Goal: Transaction & Acquisition: Purchase product/service

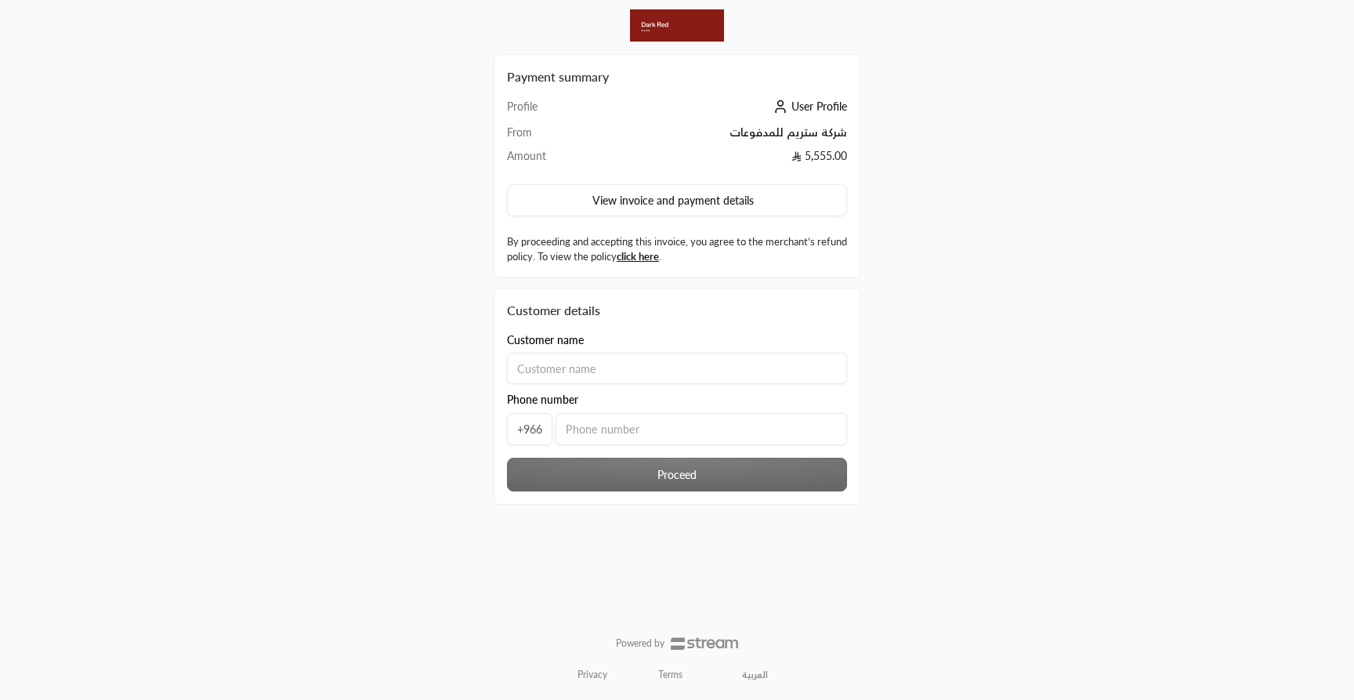
click at [637, 377] on input at bounding box center [677, 368] width 340 height 31
type input "asdasd"
click at [628, 426] on input "tel" at bounding box center [700, 429] width 291 height 32
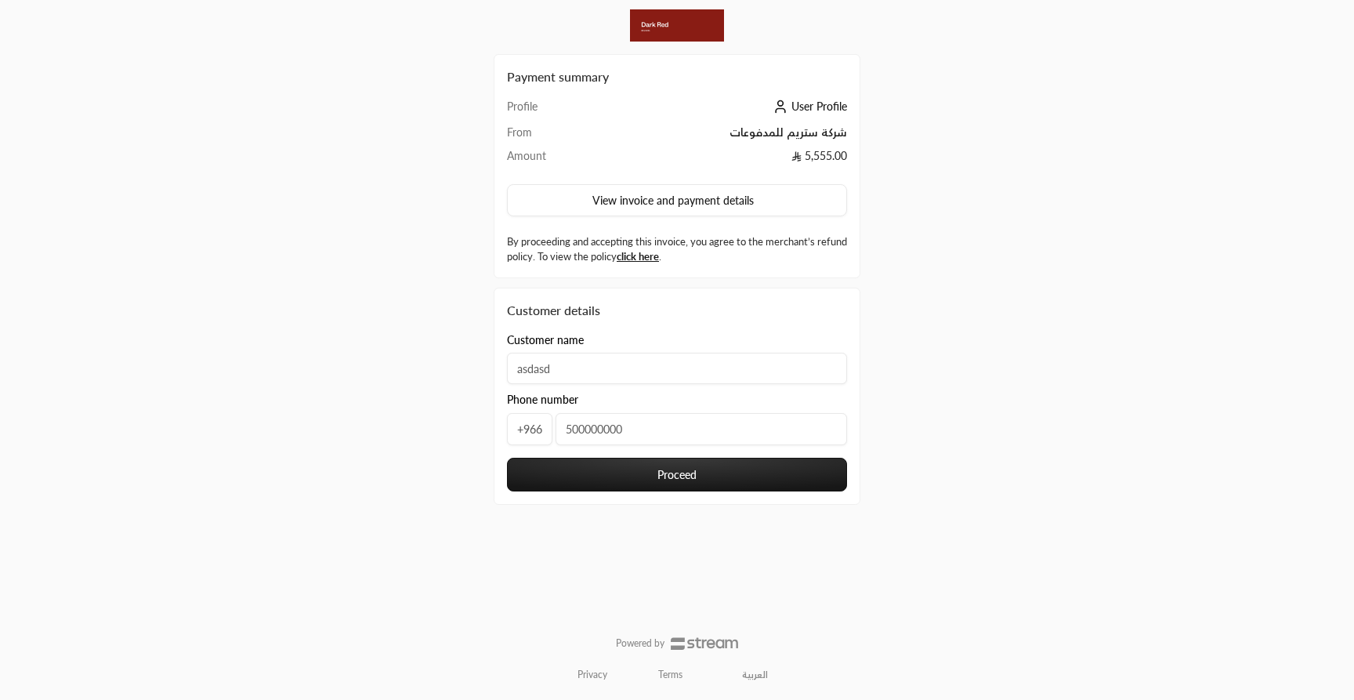
type input "500000000"
click at [614, 464] on button "Proceed" at bounding box center [677, 475] width 340 height 34
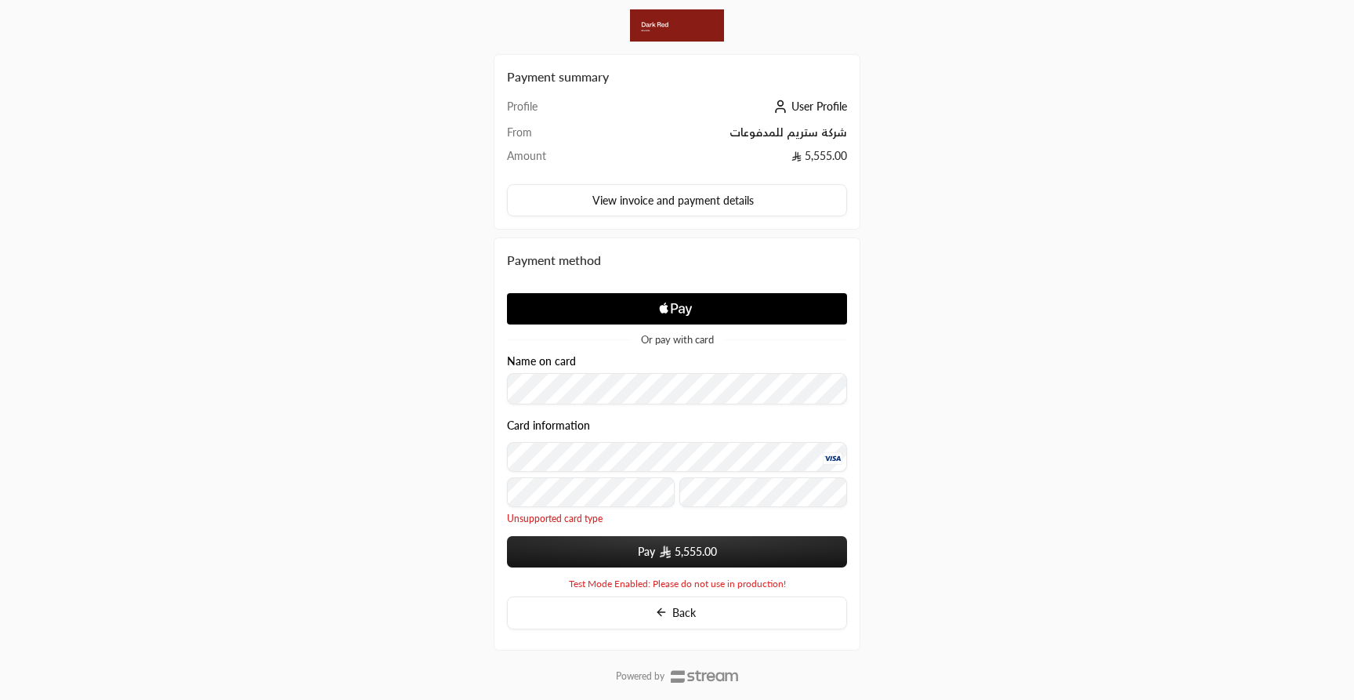
click at [604, 564] on button "Pay 5,555.00" at bounding box center [677, 551] width 340 height 31
